Goal: Find contact information: Find contact information

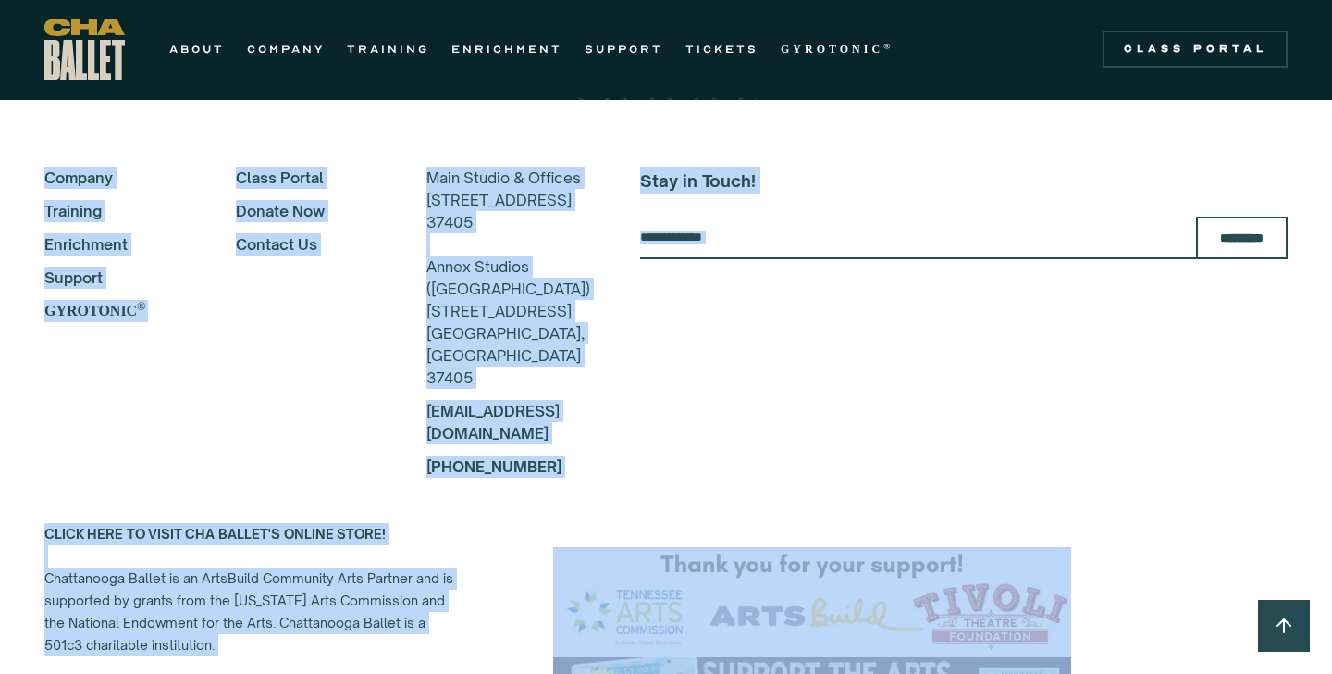
drag, startPoint x: 976, startPoint y: 373, endPoint x: 921, endPoint y: 728, distance: 359.6
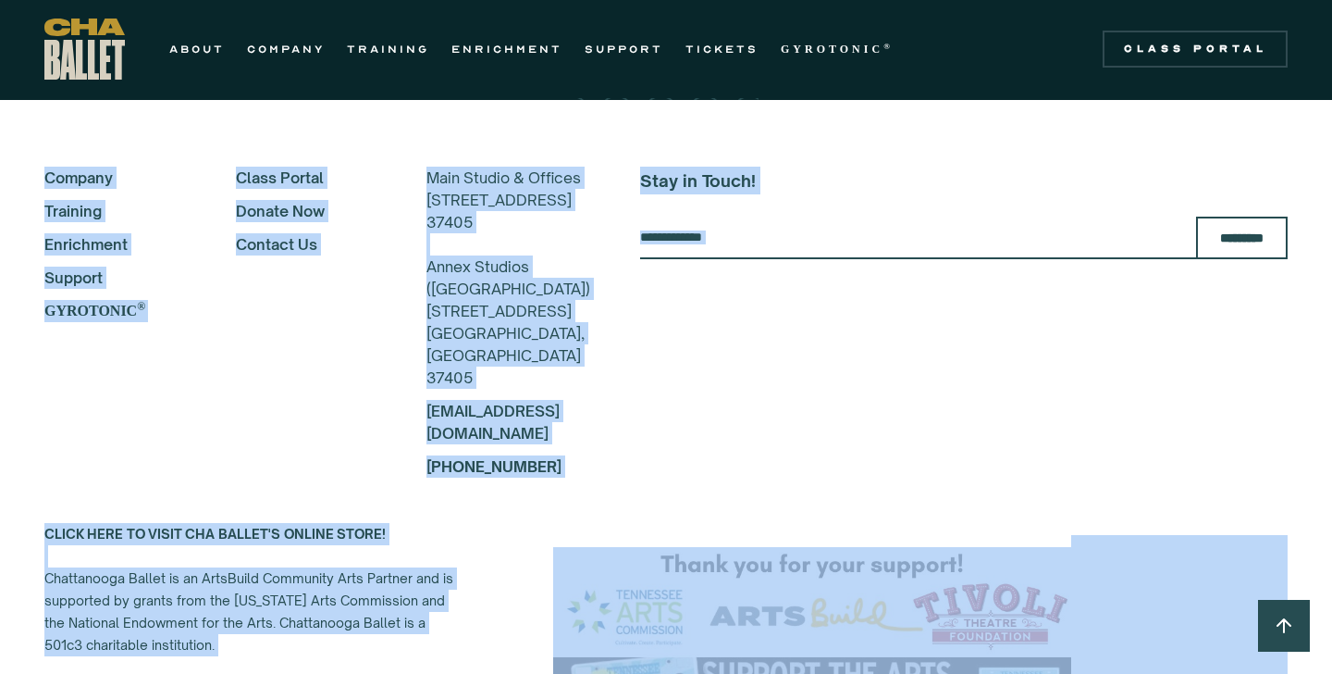
scroll to position [3500, 0]
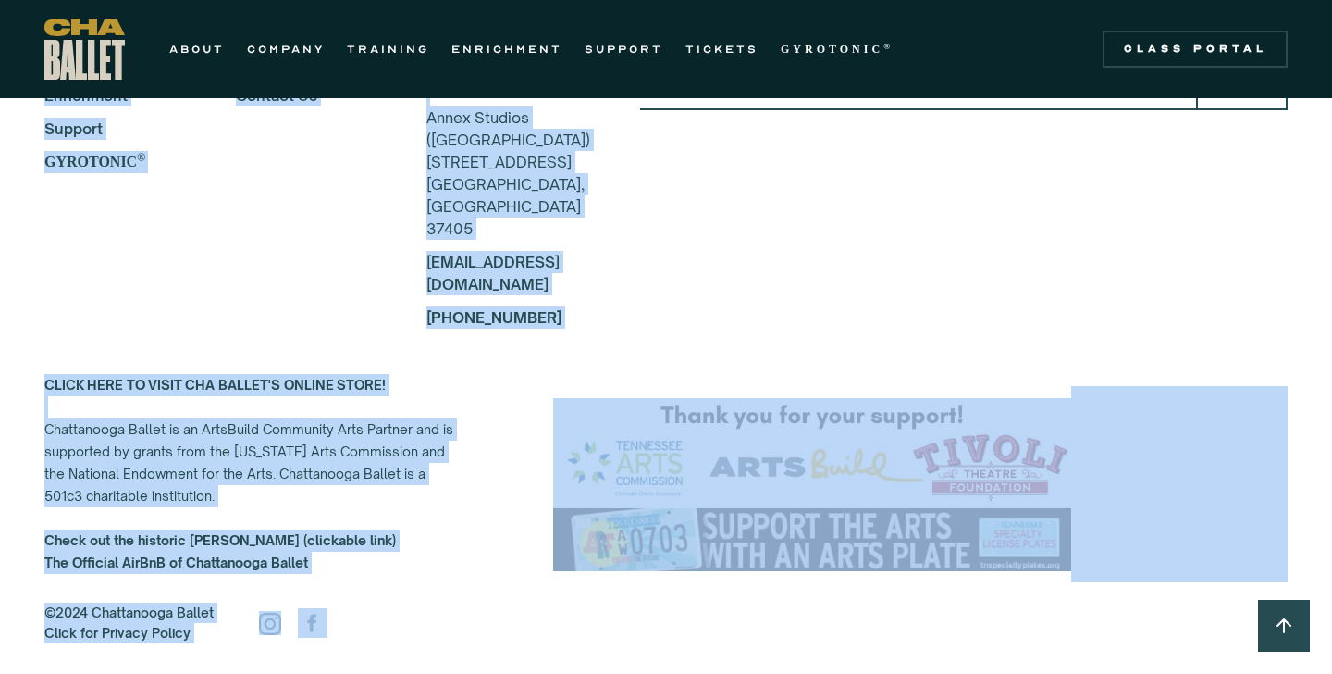
click at [991, 409] on img at bounding box center [812, 484] width 518 height 173
click at [968, 281] on div "Stay in Touch! ********* Thanks for subscribing! Something went wrong with the …" at bounding box center [964, 173] width 648 height 311
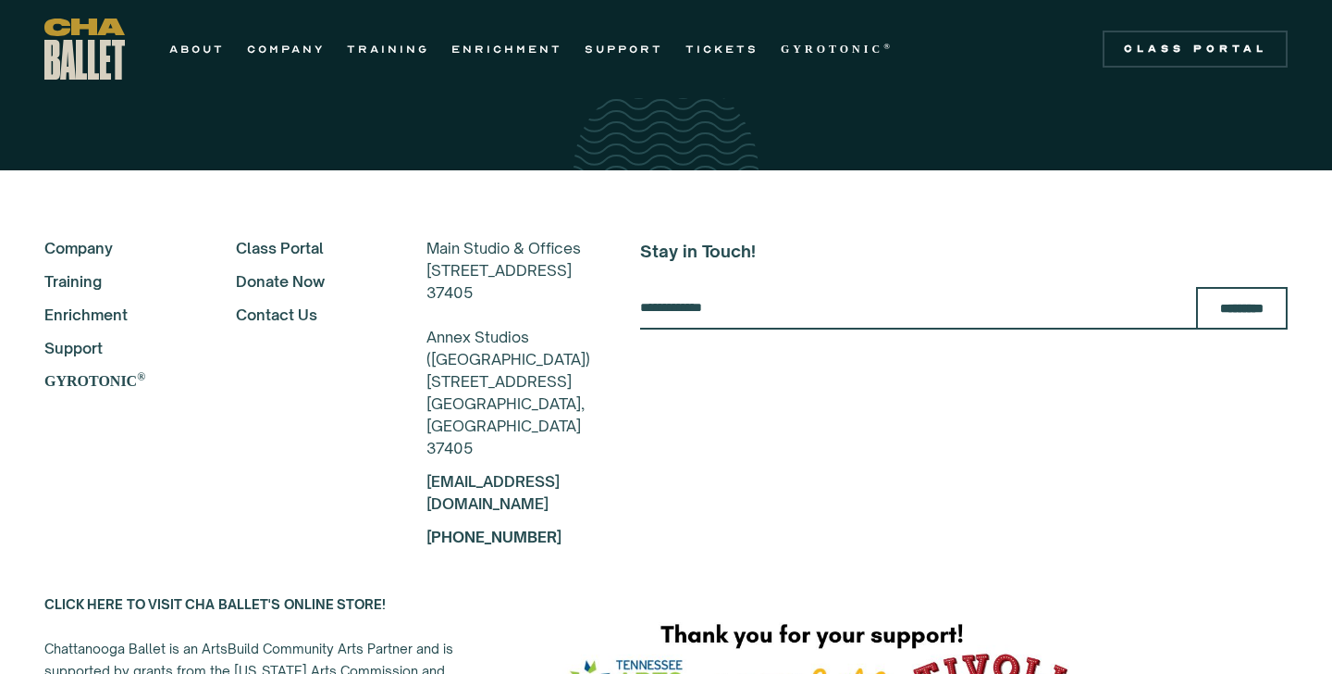
scroll to position [3278, 0]
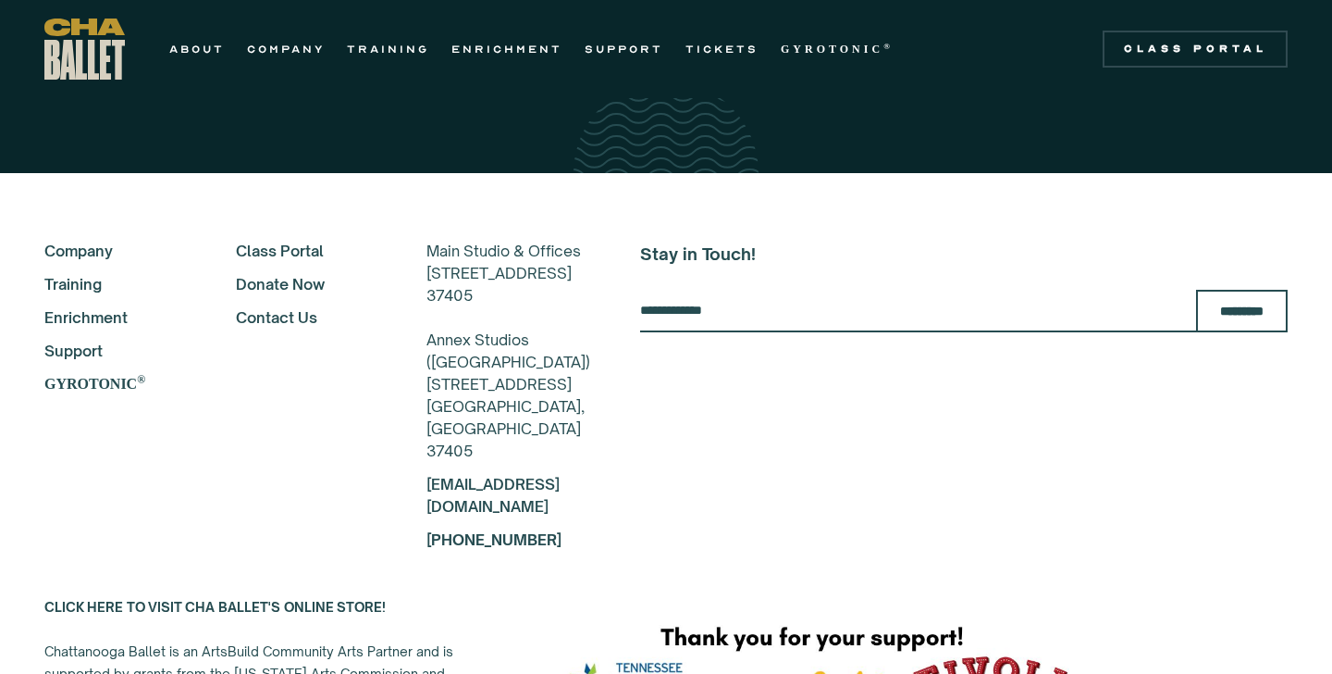
drag, startPoint x: 393, startPoint y: 278, endPoint x: 524, endPoint y: 281, distance: 130.5
click at [524, 281] on div "Main Studio & Offices [STREET_ADDRESS][GEOGRAPHIC_DATA] ([GEOGRAPHIC_DATA]) [ST…" at bounding box center [509, 351] width 164 height 222
copy div "[STREET_ADDRESS]"
drag, startPoint x: 390, startPoint y: 520, endPoint x: 532, endPoint y: 520, distance: 142.5
click at [532, 520] on div "About Company Training Enrichment Support GYROTONIC ® Class Portal Donate Now C…" at bounding box center [317, 395] width 546 height 311
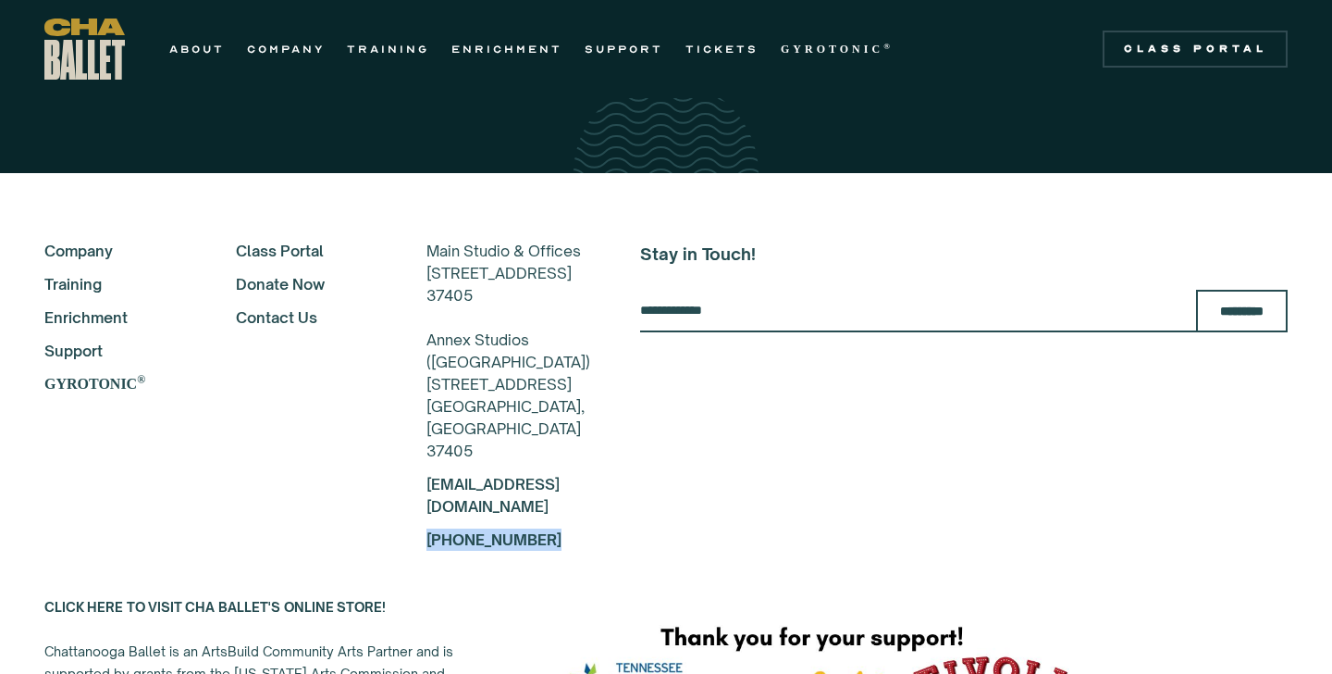
copy strong "[PHONE_NUMBER]"
drag, startPoint x: 391, startPoint y: 491, endPoint x: 539, endPoint y: 489, distance: 147.1
click at [539, 489] on div "About Company Training Enrichment Support GYROTONIC ® Class Portal Donate Now C…" at bounding box center [666, 395] width 1244 height 311
copy link "[EMAIL_ADDRESS][DOMAIN_NAME]"
